Goal: Find specific page/section: Find specific page/section

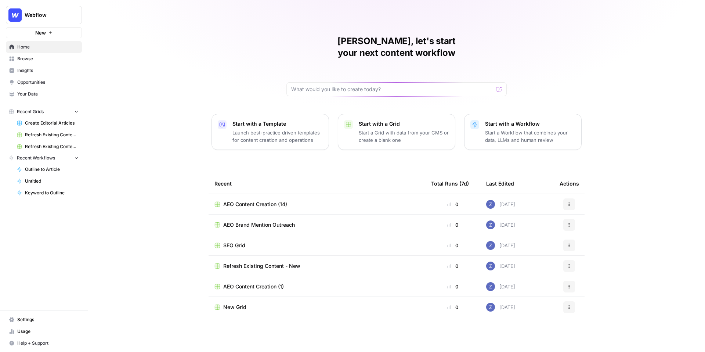
click at [56, 136] on span "Refresh Existing Content (11)" at bounding box center [52, 135] width 54 height 7
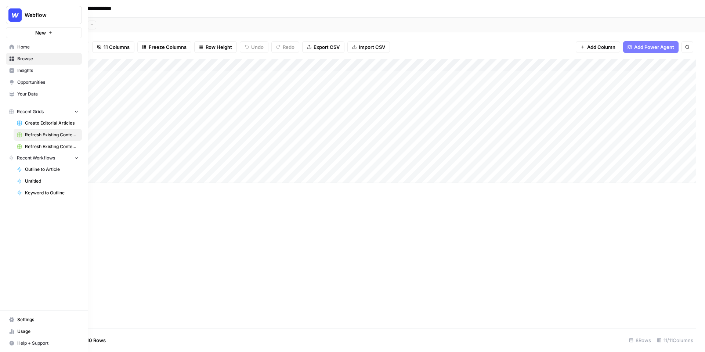
click at [33, 146] on span "Refresh Existing Content - New" at bounding box center [52, 146] width 54 height 7
